Goal: Find specific page/section: Find specific page/section

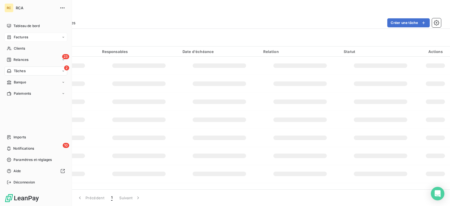
click at [26, 39] on span "Factures" at bounding box center [21, 37] width 14 height 5
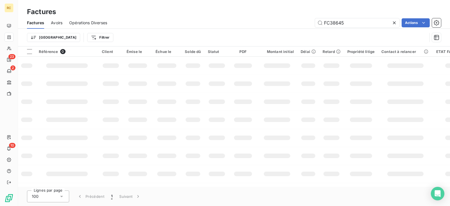
drag, startPoint x: 344, startPoint y: 23, endPoint x: 295, endPoint y: 22, distance: 49.0
click at [295, 22] on div "FC38645 Actions" at bounding box center [277, 22] width 327 height 9
click at [326, 21] on input "FC37497" at bounding box center [357, 22] width 84 height 9
click at [324, 22] on input "FC37497" at bounding box center [357, 22] width 84 height 9
click at [352, 25] on input "FC37497" at bounding box center [357, 22] width 84 height 9
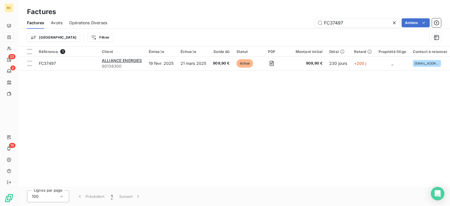
type input "FC37497"
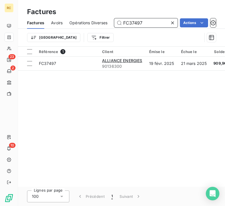
drag, startPoint x: 143, startPoint y: 23, endPoint x: 106, endPoint y: 23, distance: 37.2
click at [106, 23] on div "Factures Avoirs Opérations Diverses FC37497 Actions" at bounding box center [121, 23] width 207 height 12
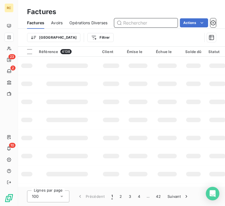
paste input "35156"
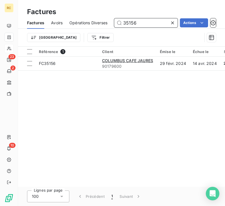
type input "35156"
drag, startPoint x: 128, startPoint y: 24, endPoint x: 78, endPoint y: 18, distance: 50.5
click at [79, 18] on div "Factures Avoirs Opérations Diverses 35156 Actions" at bounding box center [121, 23] width 207 height 12
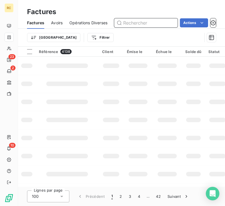
paste input "37490"
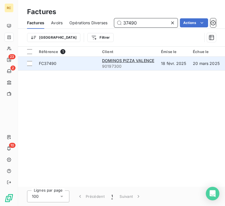
type input "37490"
click at [81, 65] on span "FC37490" at bounding box center [67, 64] width 56 height 6
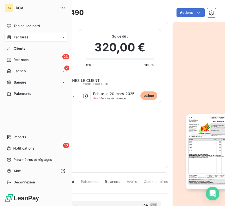
click at [29, 36] on div "Factures" at bounding box center [36, 37] width 63 height 9
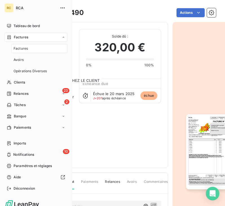
click at [34, 48] on div "Factures" at bounding box center [39, 48] width 56 height 9
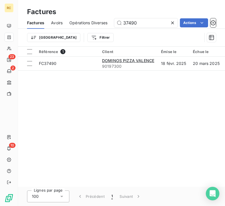
drag, startPoint x: 143, startPoint y: 25, endPoint x: 104, endPoint y: 21, distance: 39.6
click at [104, 21] on div "Factures Avoirs Opérations Diverses 37490 Actions" at bounding box center [121, 23] width 207 height 12
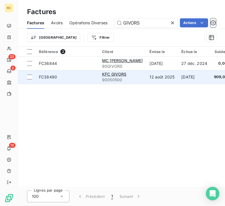
type input "GIVORS"
click at [155, 77] on td "12 août 2025" at bounding box center [162, 77] width 32 height 14
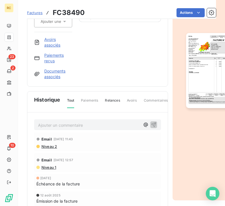
scroll to position [111, 0]
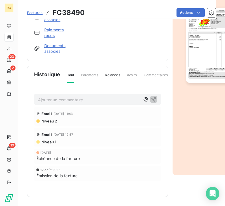
click at [115, 72] on span "Relances" at bounding box center [112, 77] width 15 height 10
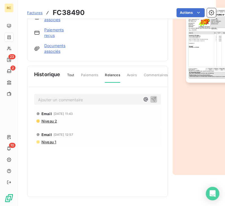
click at [73, 66] on div "Historique Tout Paiements Relances Avoirs Commentaires Creditsafe Portail client" at bounding box center [97, 76] width 140 height 21
click at [73, 72] on span "Tout" at bounding box center [70, 77] width 7 height 10
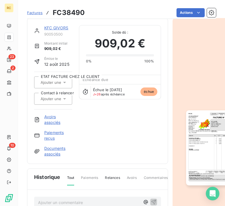
scroll to position [0, 0]
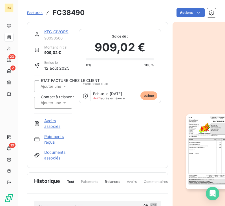
click at [57, 32] on link "KFC GIVORS" at bounding box center [56, 31] width 24 height 5
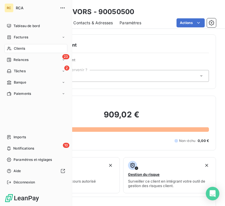
click at [16, 37] on span "Factures" at bounding box center [21, 37] width 14 height 5
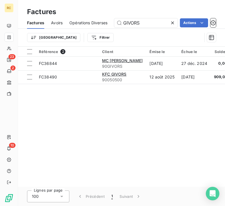
drag, startPoint x: 143, startPoint y: 22, endPoint x: 105, endPoint y: 19, distance: 38.4
click at [105, 19] on div "Factures Avoirs Opérations Diverses GIVORS Actions" at bounding box center [121, 23] width 207 height 12
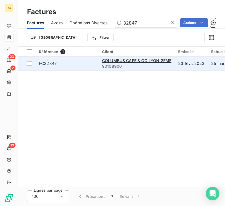
type input "32847"
click at [72, 68] on td "FC32847" at bounding box center [66, 64] width 63 height 14
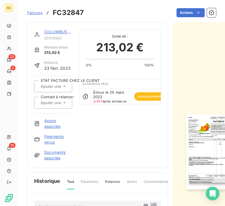
click at [39, 13] on span "Factures" at bounding box center [34, 12] width 15 height 5
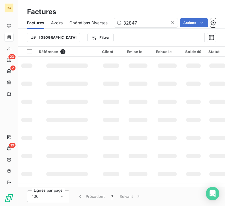
drag, startPoint x: 142, startPoint y: 24, endPoint x: 100, endPoint y: 22, distance: 42.3
click at [101, 22] on div "Factures Avoirs Opérations Diverses 32847 Actions" at bounding box center [121, 23] width 207 height 12
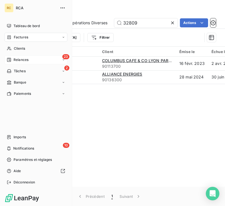
type input "32809"
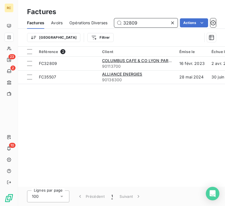
drag, startPoint x: 124, startPoint y: 16, endPoint x: 84, endPoint y: 14, distance: 40.6
click at [85, 14] on div "Factures Factures Avoirs Opérations Diverses 32809 Actions Trier Filtrer" at bounding box center [121, 23] width 207 height 46
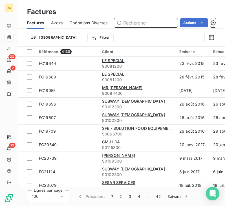
paste input "38734"
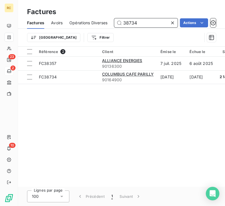
type input "38734"
drag, startPoint x: 140, startPoint y: 22, endPoint x: 94, endPoint y: 22, distance: 46.7
click at [94, 22] on div "Factures Avoirs Opérations Diverses 38734 Actions" at bounding box center [121, 23] width 207 height 12
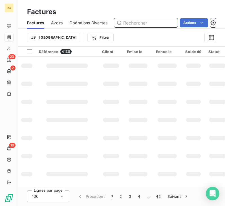
paste input "38738"
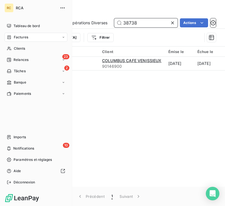
type input "38738"
